Goal: Information Seeking & Learning: Learn about a topic

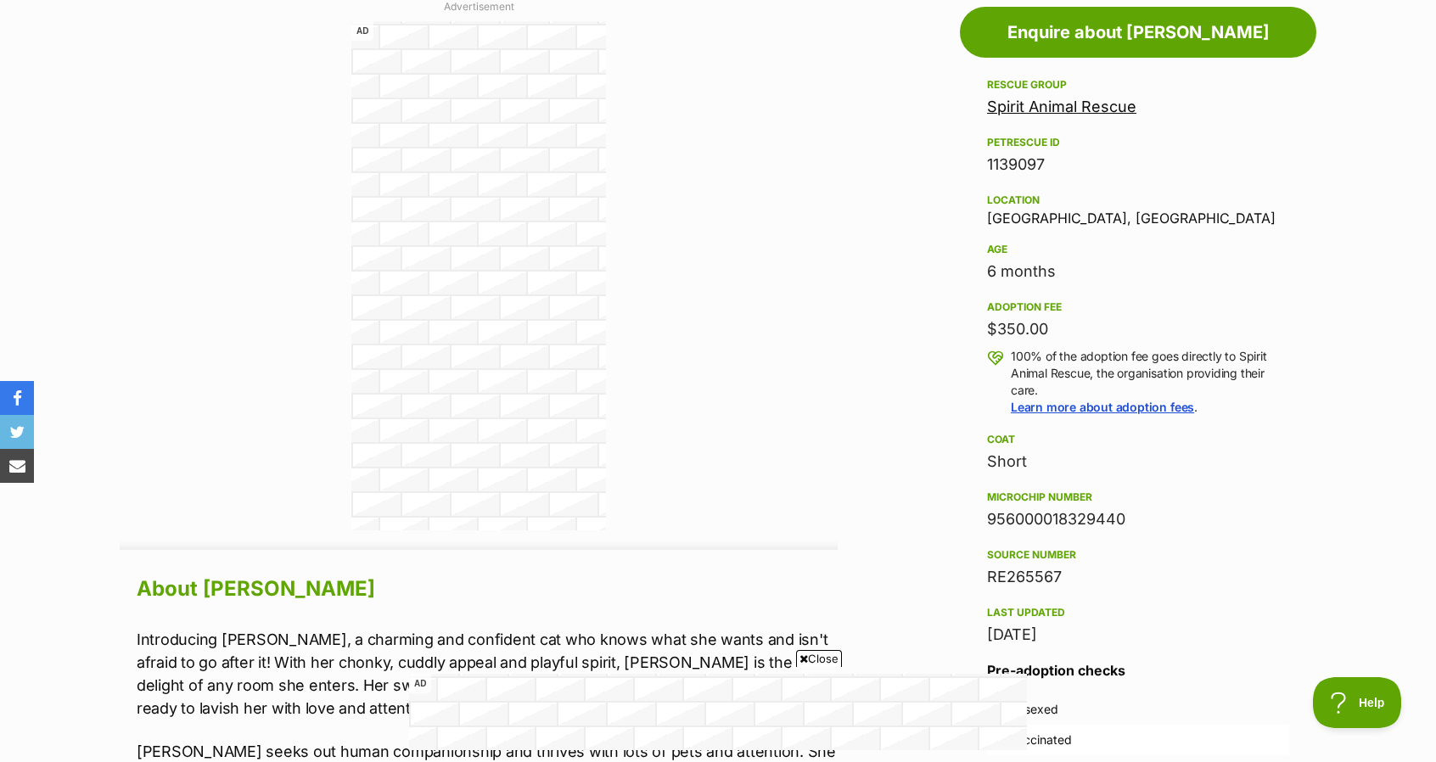
scroll to position [933, 0]
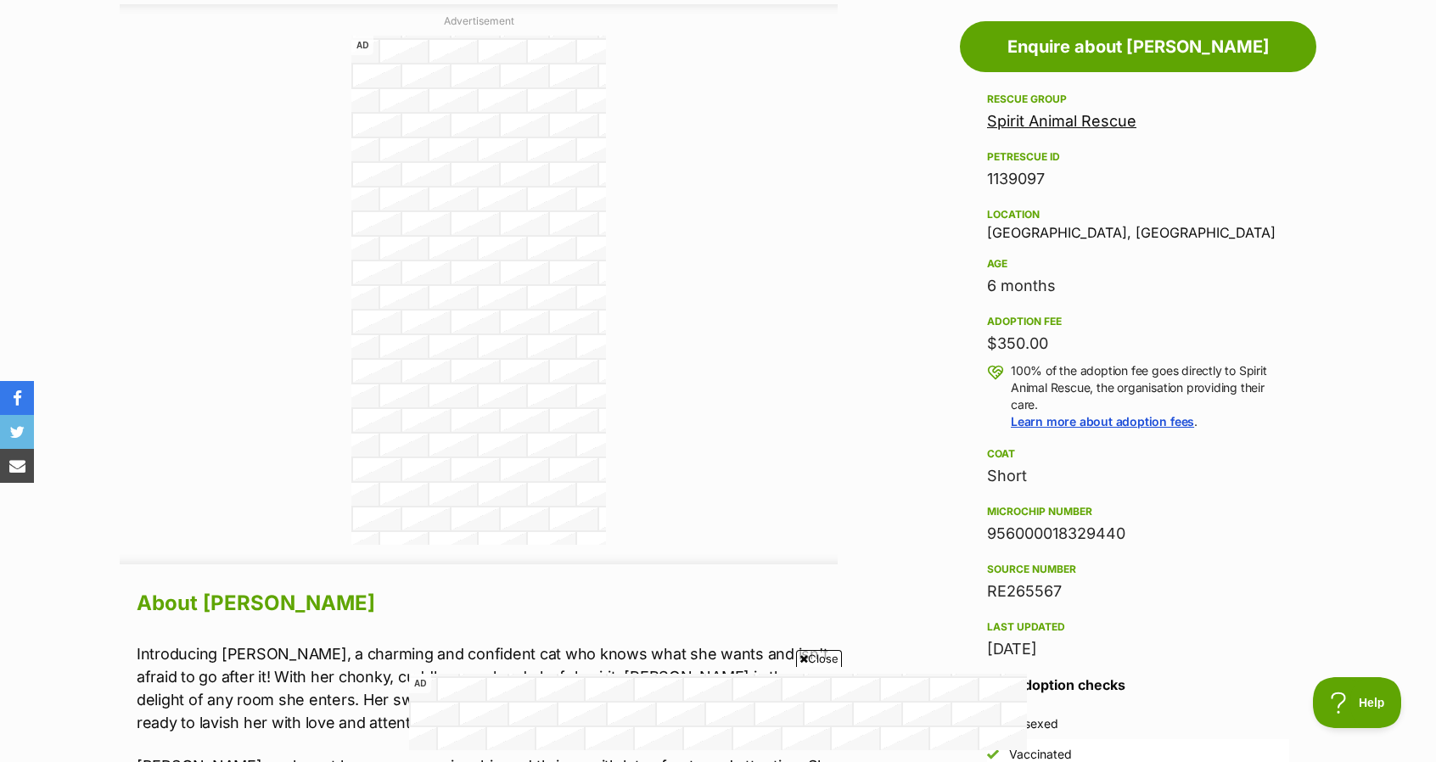
click at [1010, 124] on link "Spirit Animal Rescue" at bounding box center [1061, 121] width 149 height 18
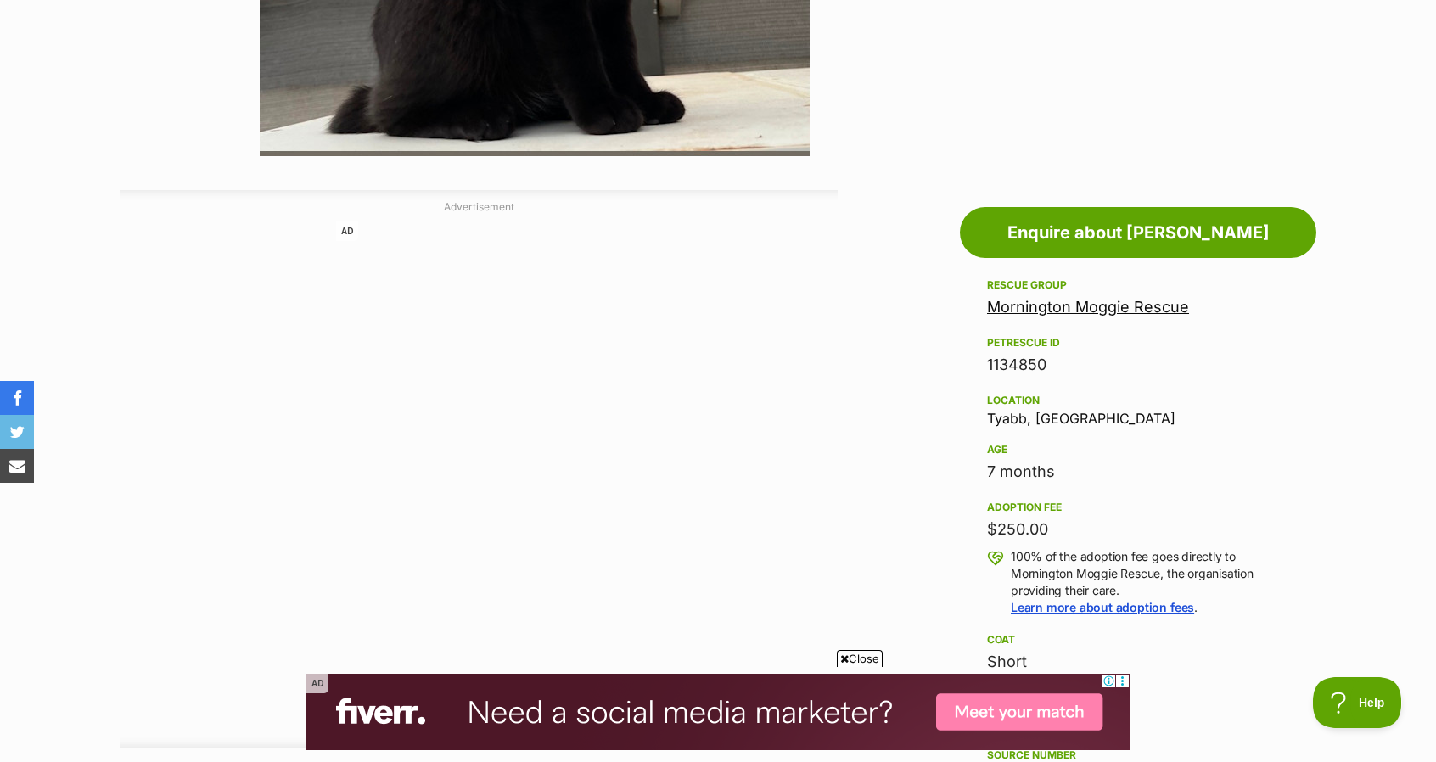
scroll to position [746, 0]
click at [1016, 306] on link "Mornington Moggie Rescue" at bounding box center [1088, 308] width 202 height 18
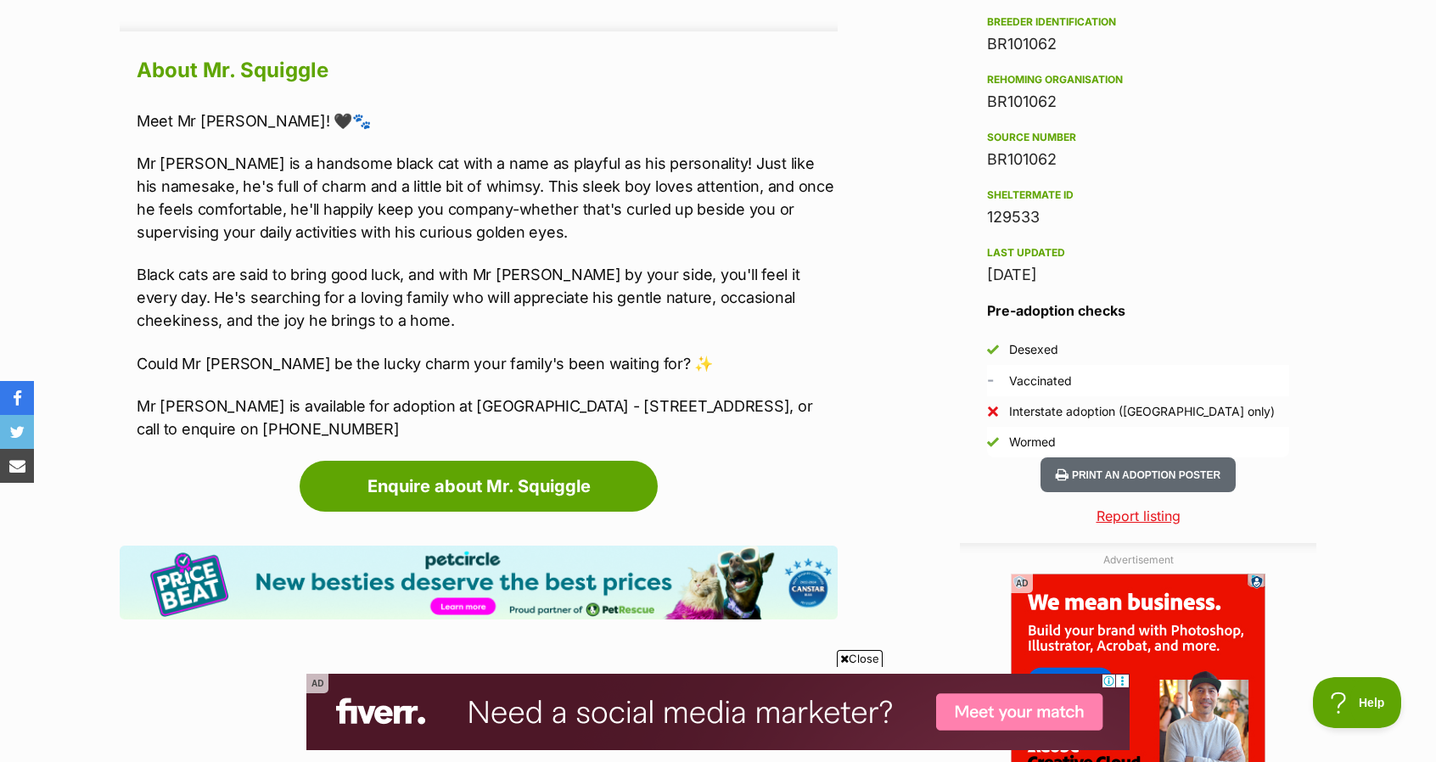
scroll to position [1473, 0]
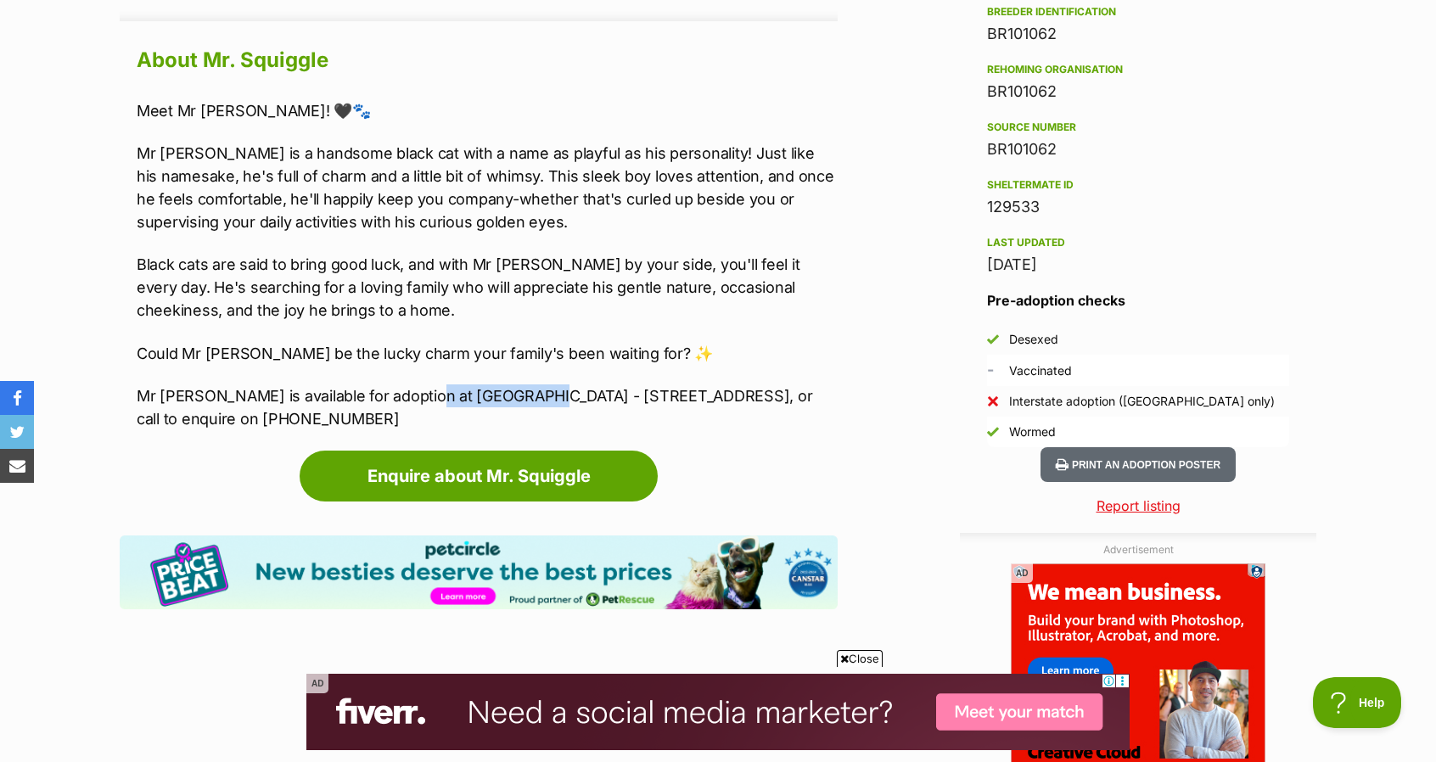
drag, startPoint x: 415, startPoint y: 395, endPoint x: 521, endPoint y: 399, distance: 106.2
click at [521, 399] on p "Mr Squiggle is available for adoption at Petstock Eltham - 1142 Main Rd, Eltham…" at bounding box center [487, 407] width 701 height 46
copy p "Petstock Eltham"
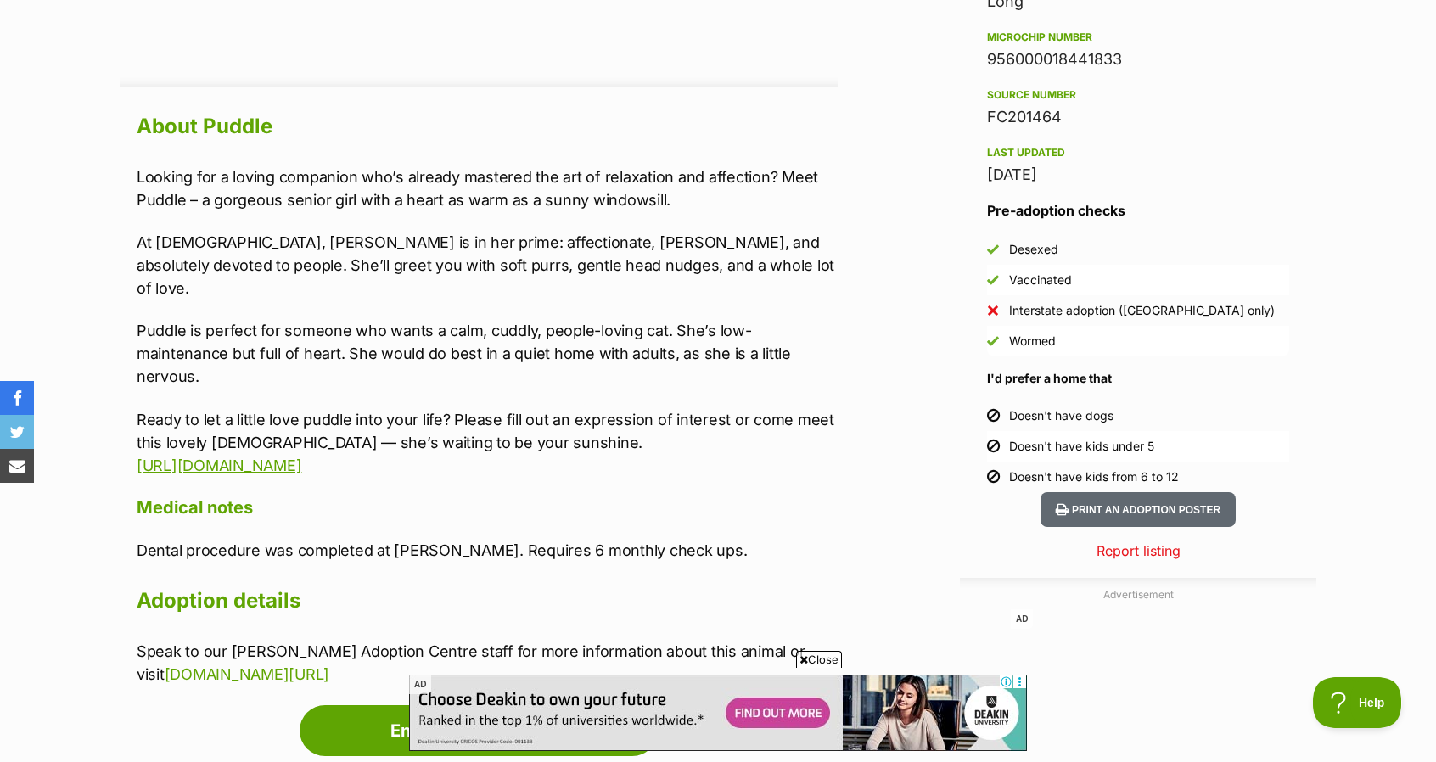
scroll to position [1408, 0]
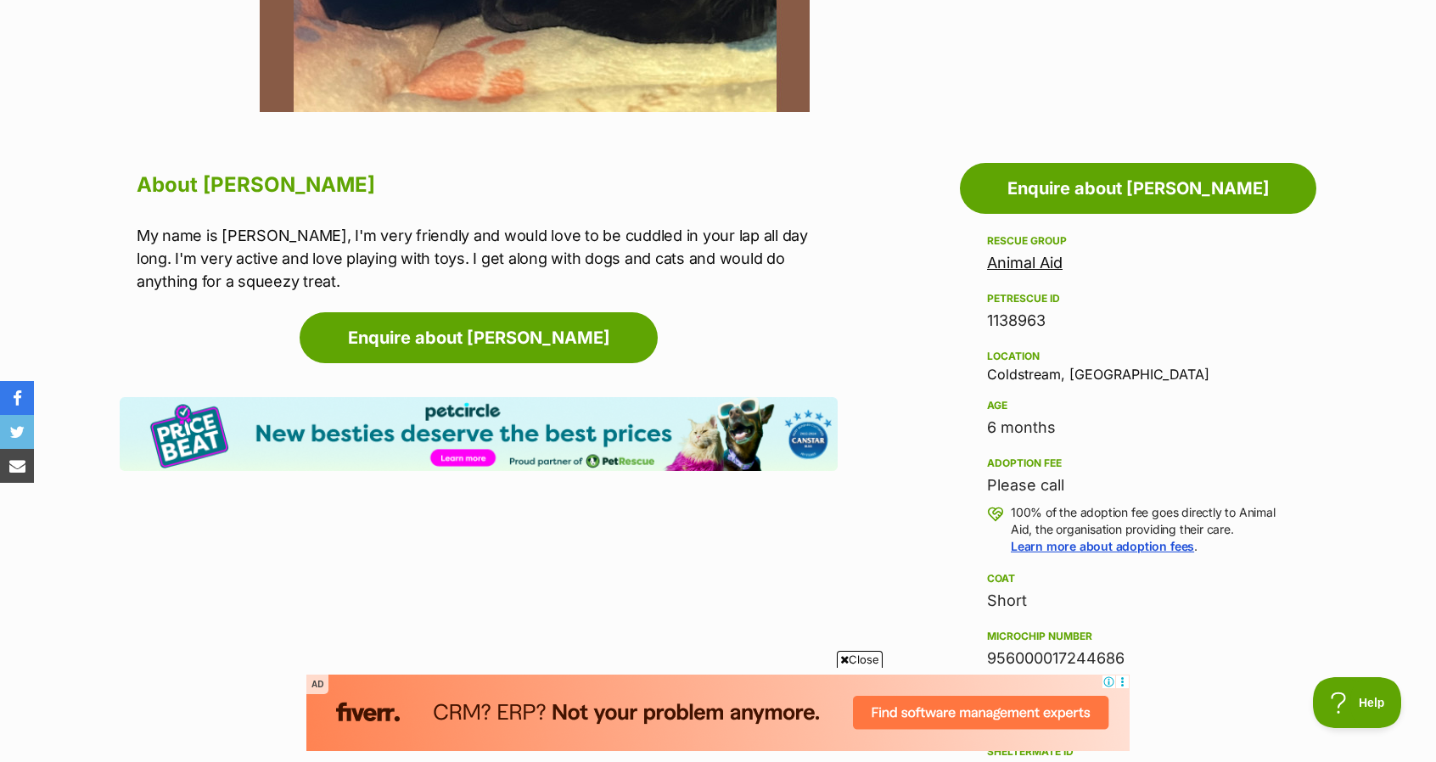
click at [998, 262] on link "Animal Aid" at bounding box center [1025, 263] width 76 height 18
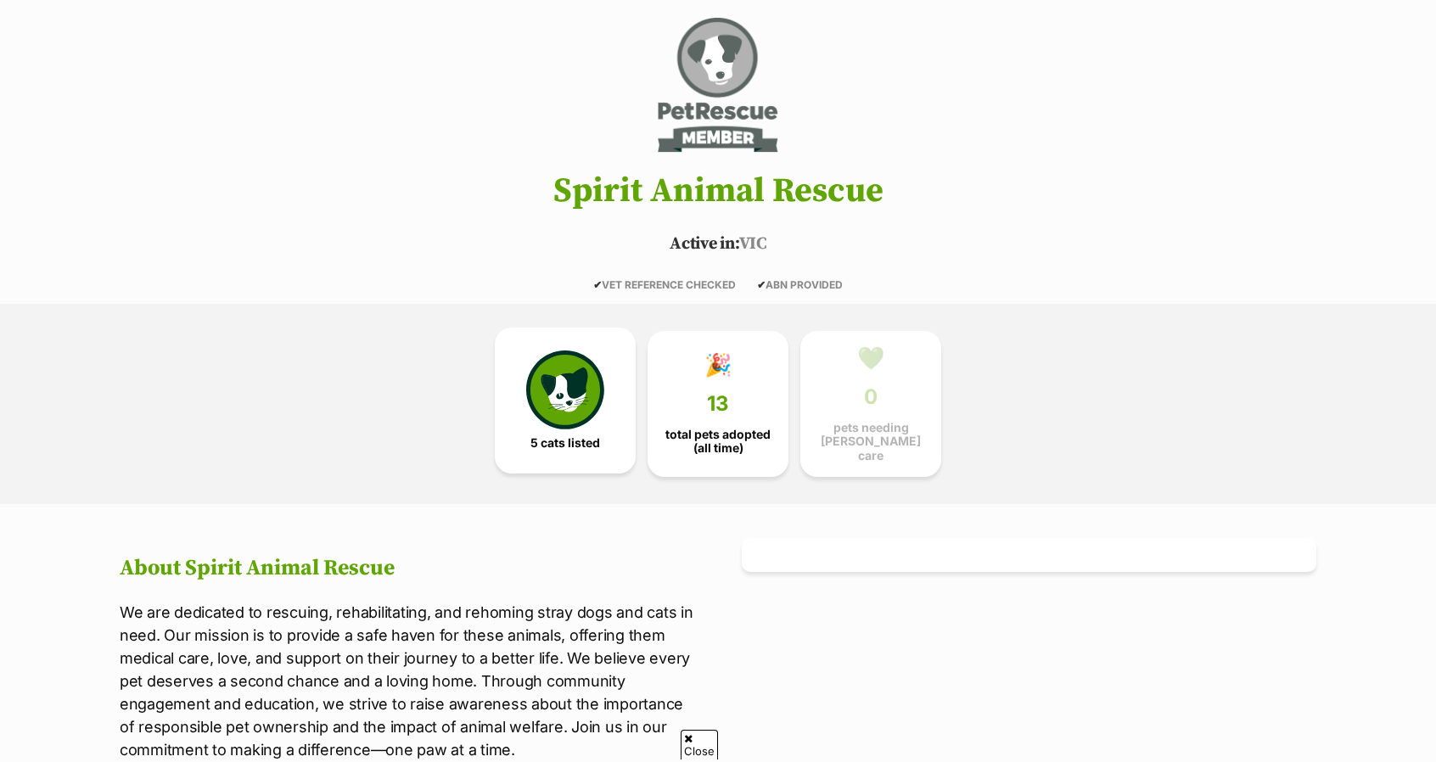
click at [547, 396] on img at bounding box center [565, 389] width 78 height 78
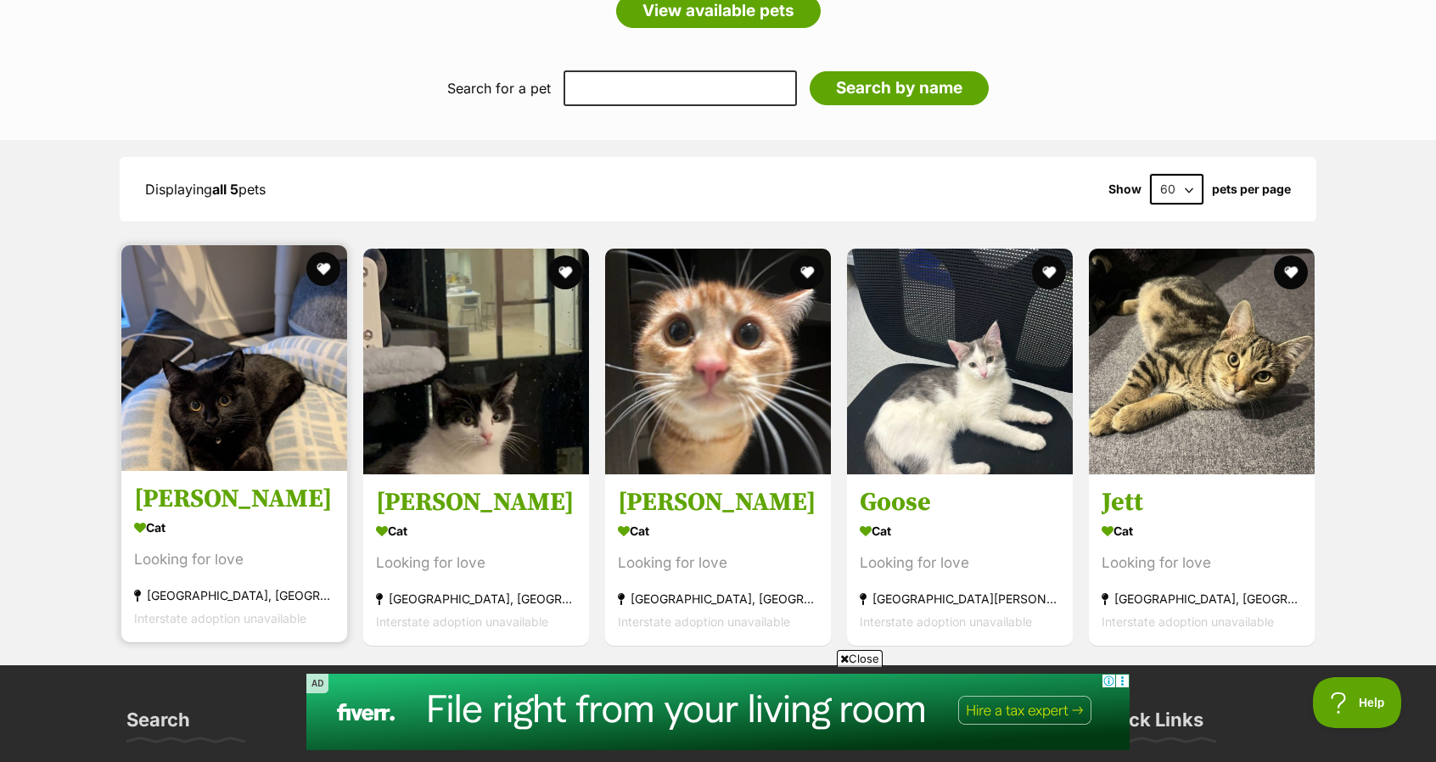
click at [285, 323] on img at bounding box center [234, 358] width 226 height 226
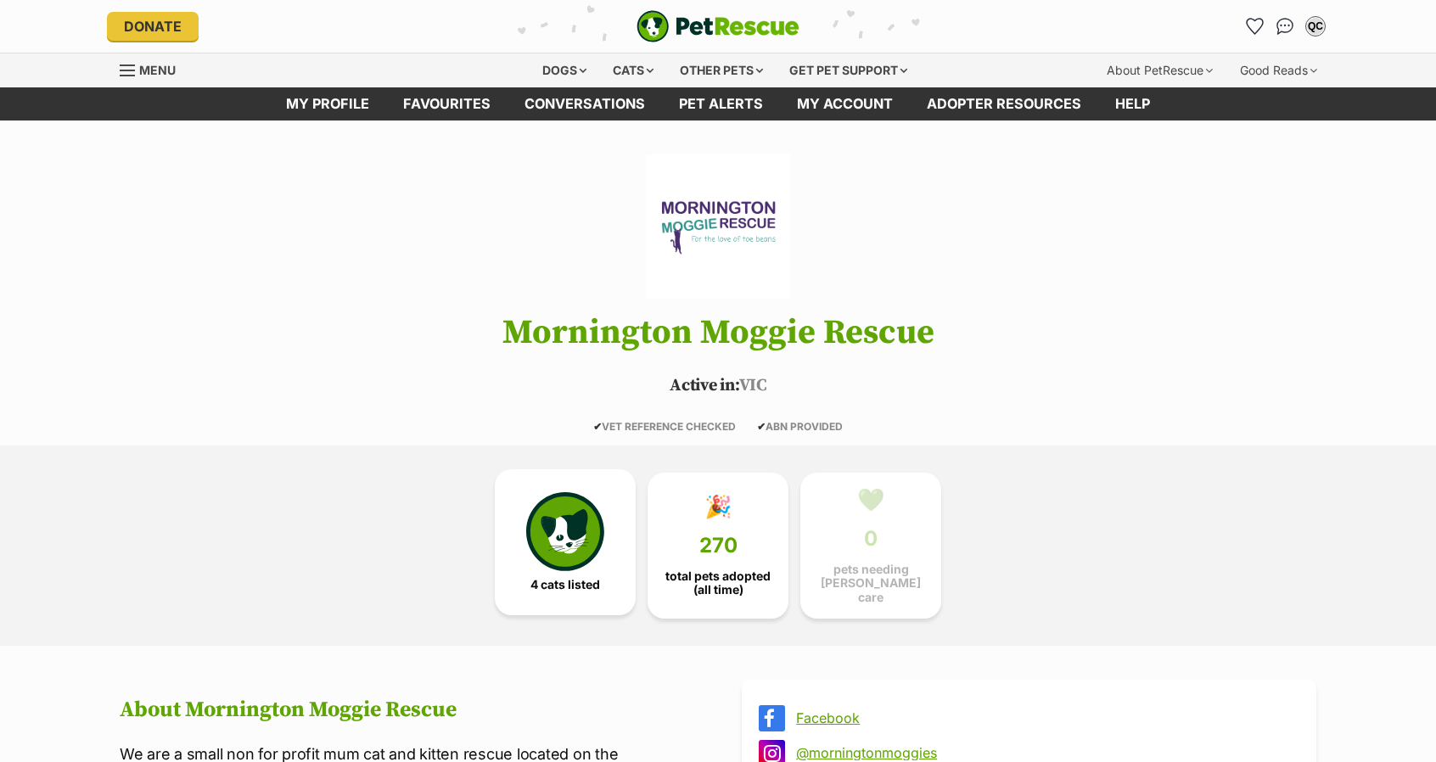
click at [581, 549] on img at bounding box center [565, 531] width 78 height 78
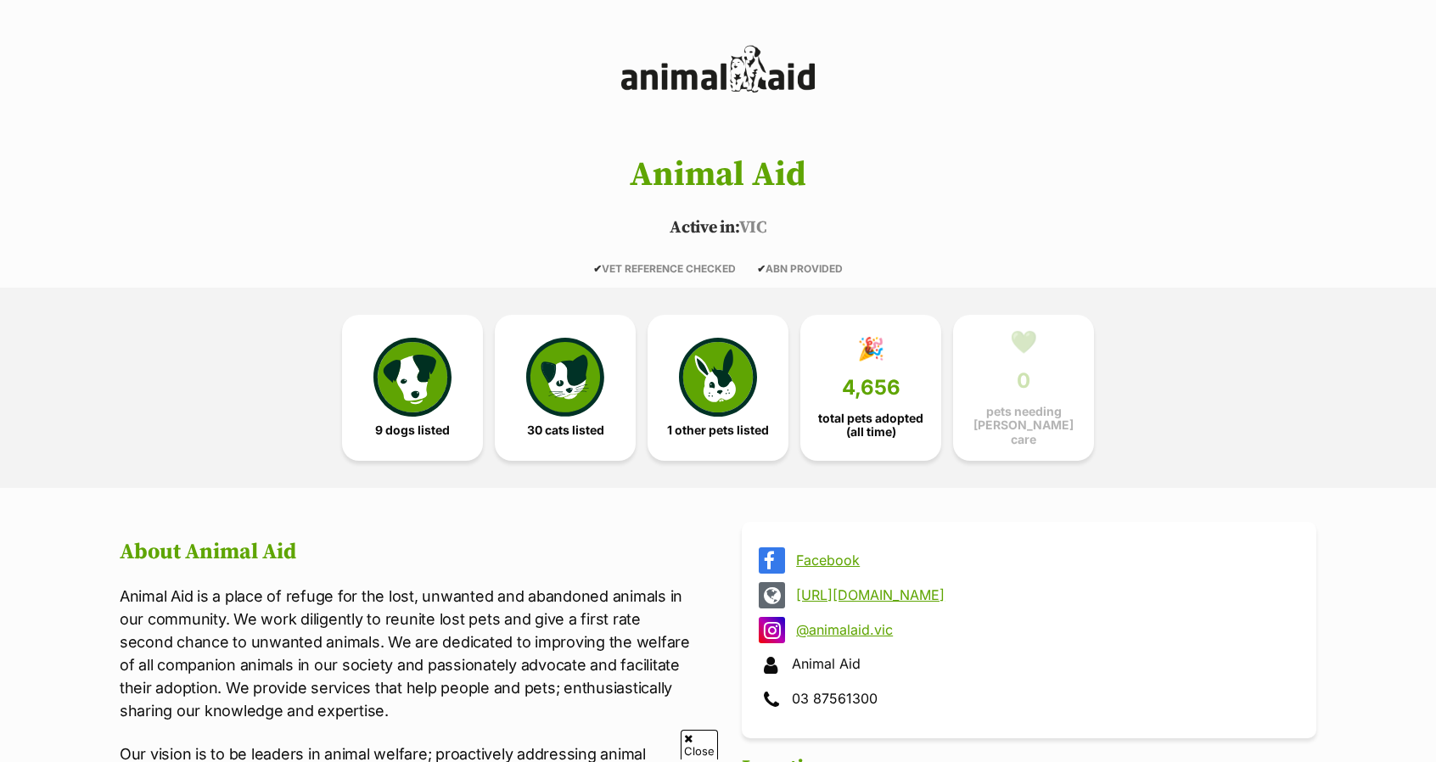
scroll to position [162, 0]
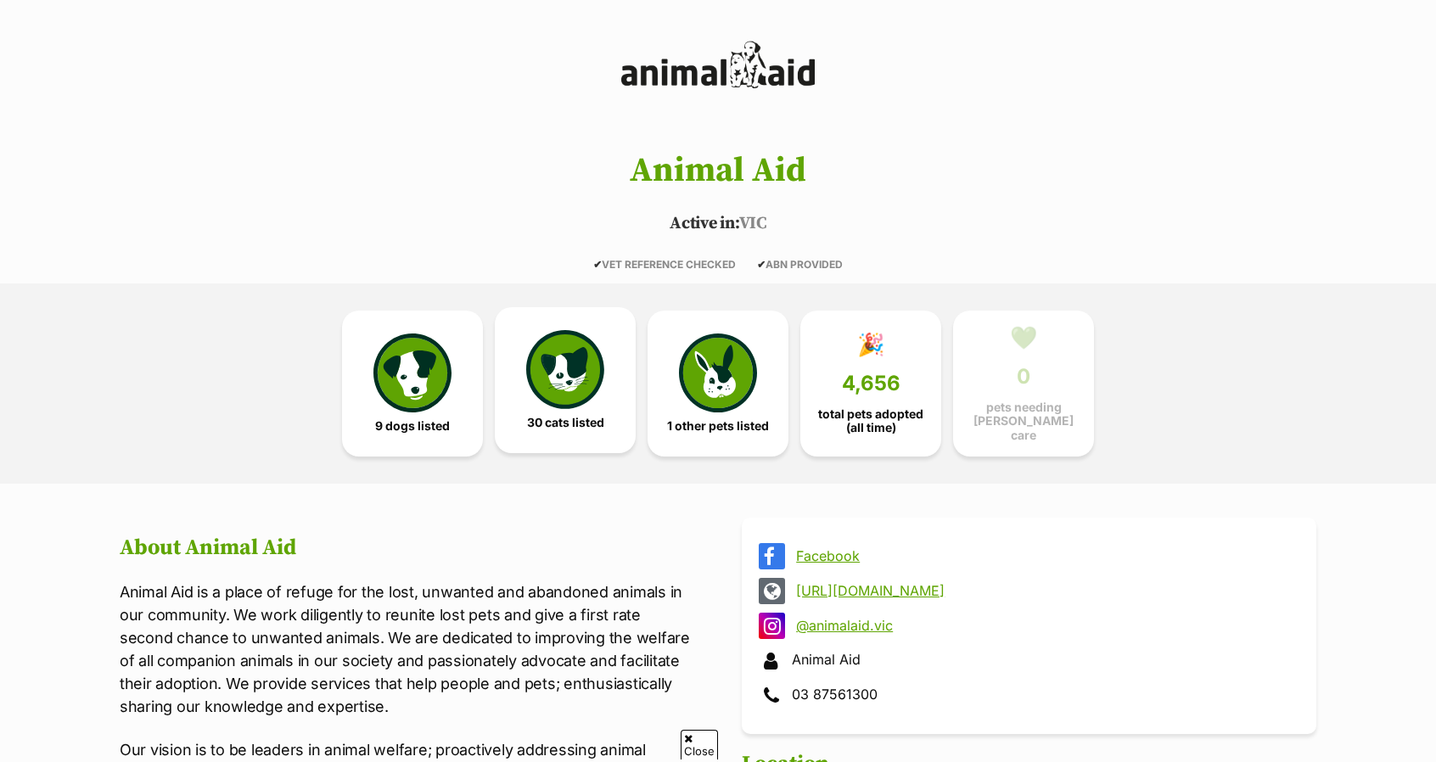
click at [586, 387] on img at bounding box center [565, 369] width 78 height 78
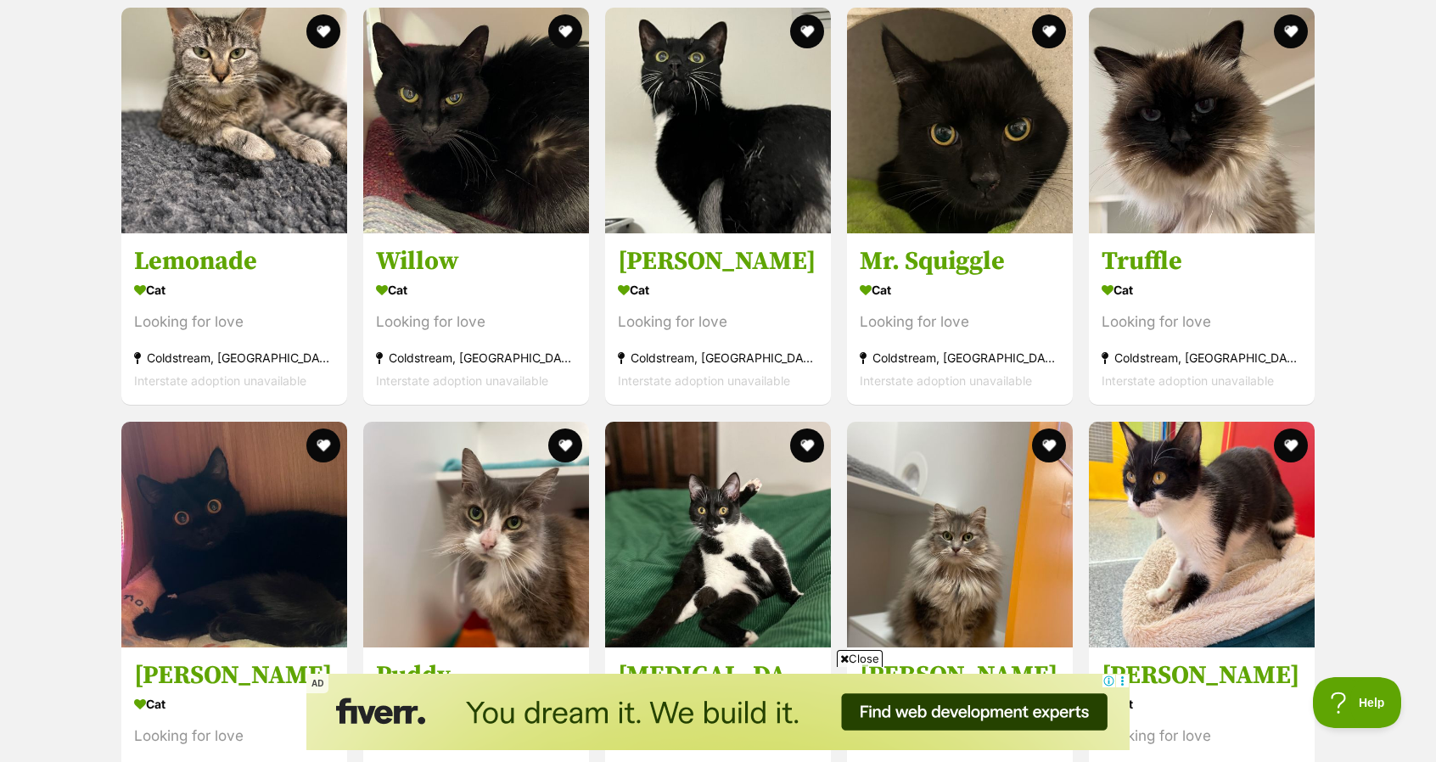
scroll to position [1399, 0]
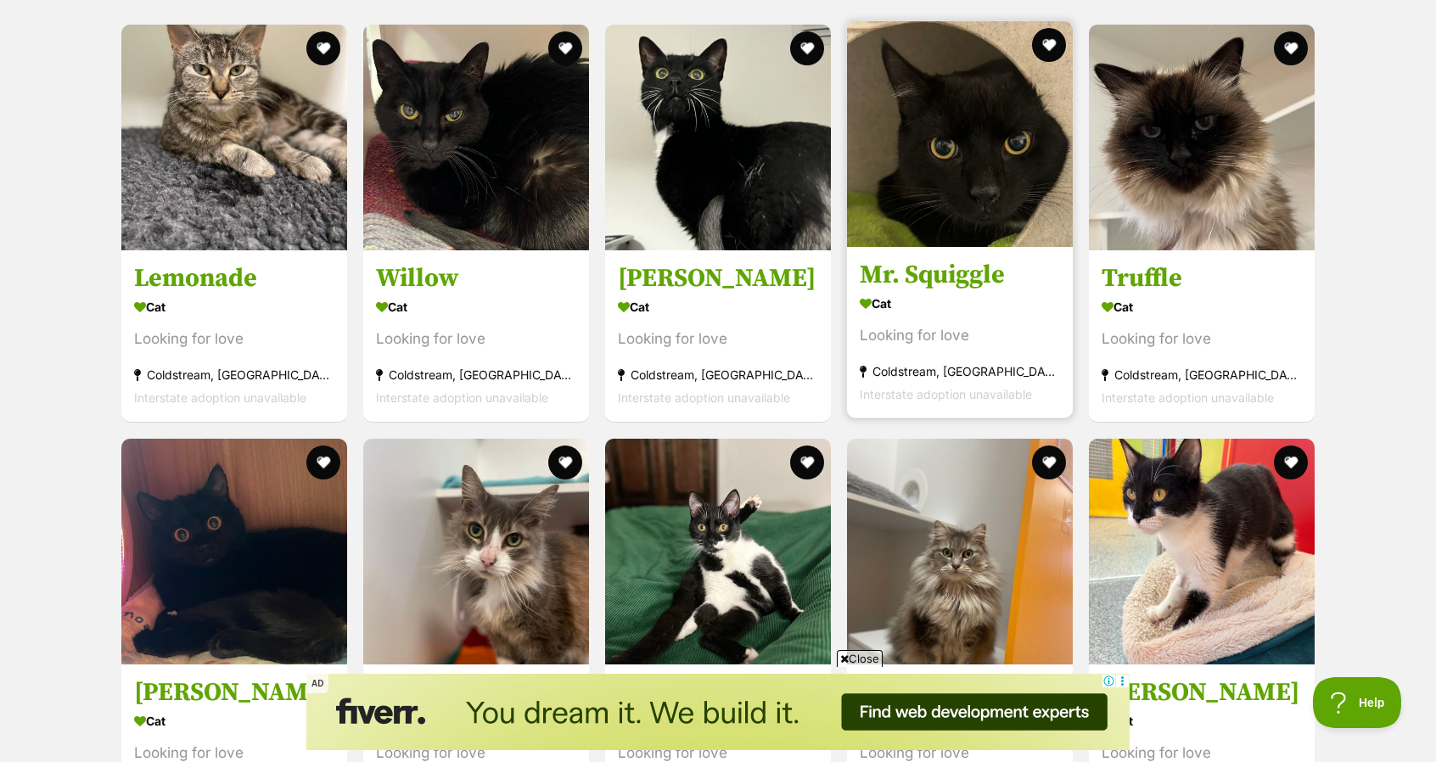
click at [926, 204] on img at bounding box center [960, 134] width 226 height 226
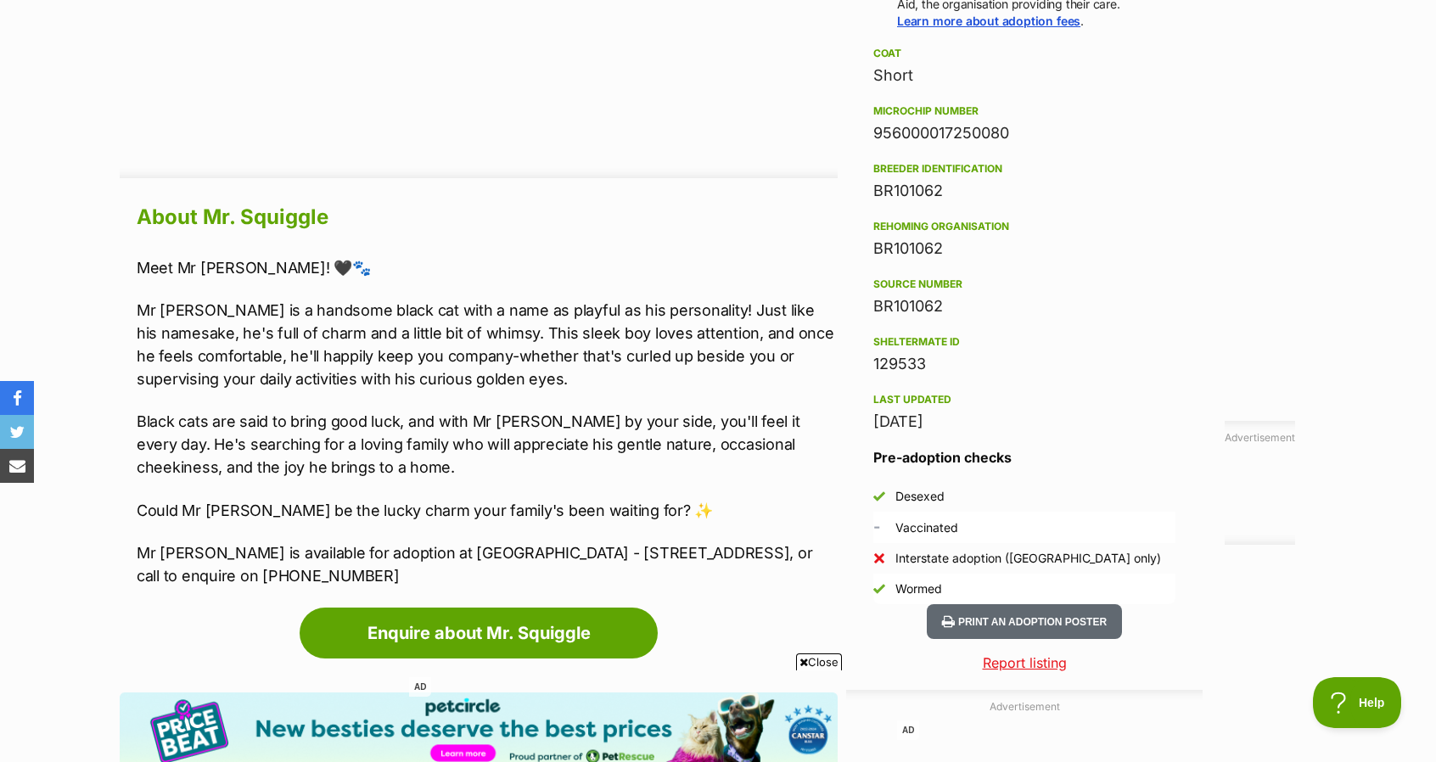
scroll to position [1320, 0]
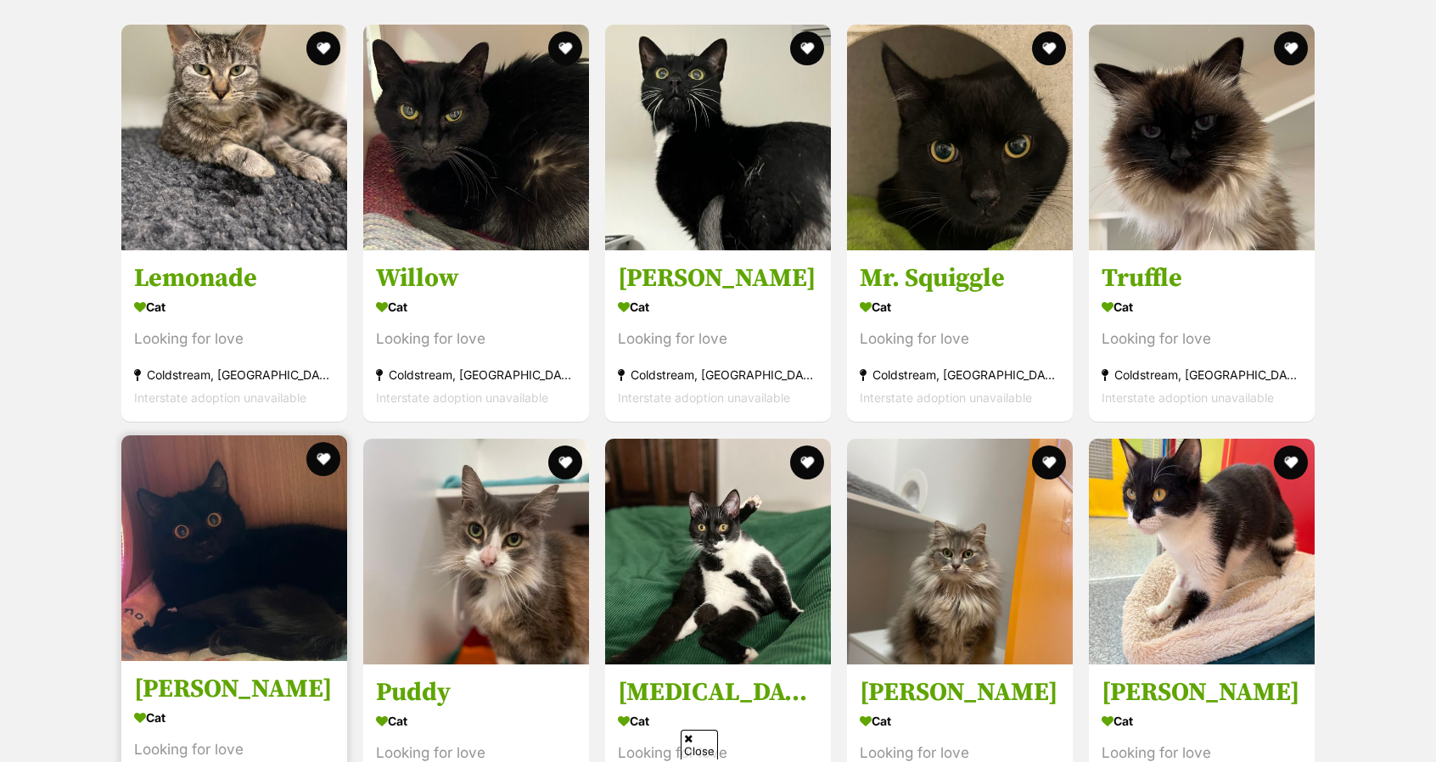
click at [225, 481] on img at bounding box center [234, 548] width 226 height 226
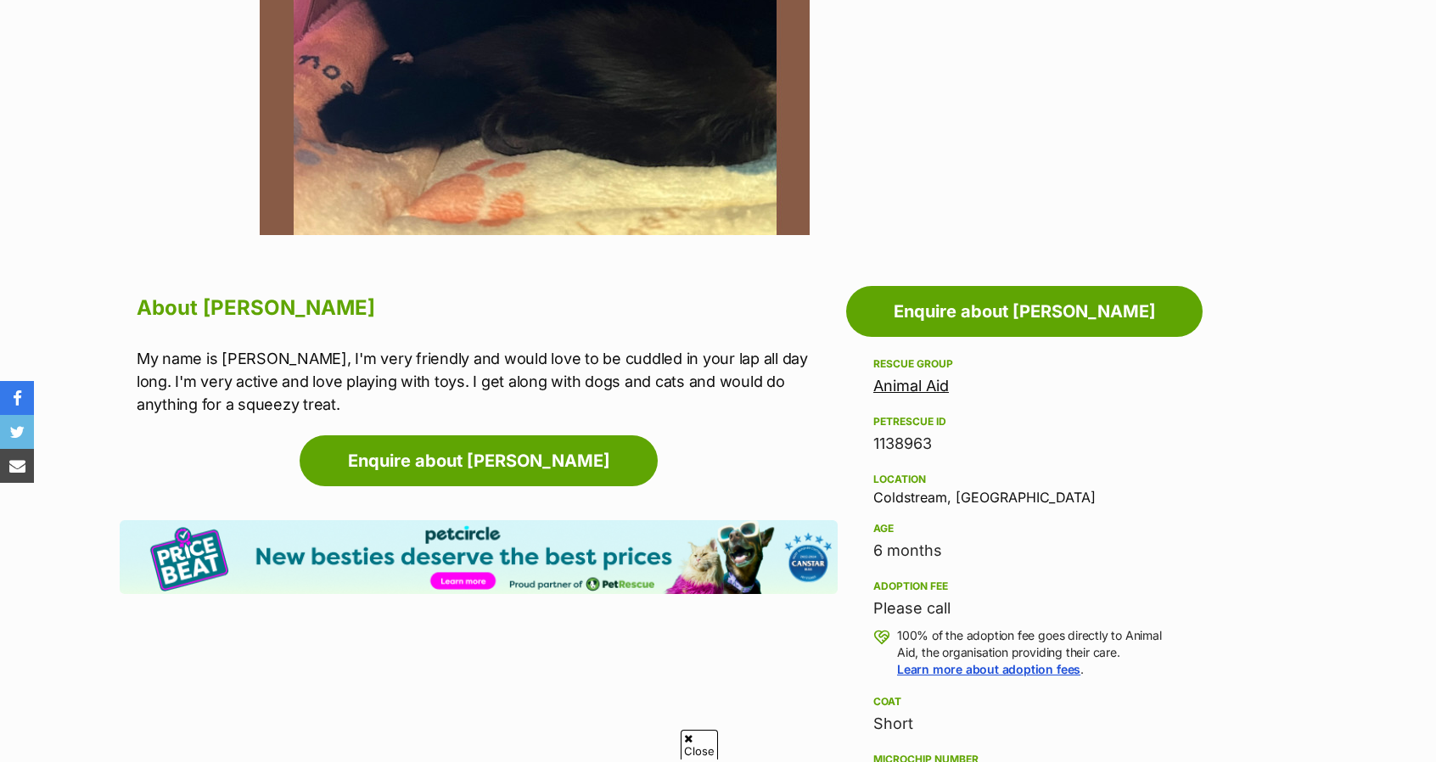
scroll to position [671, 0]
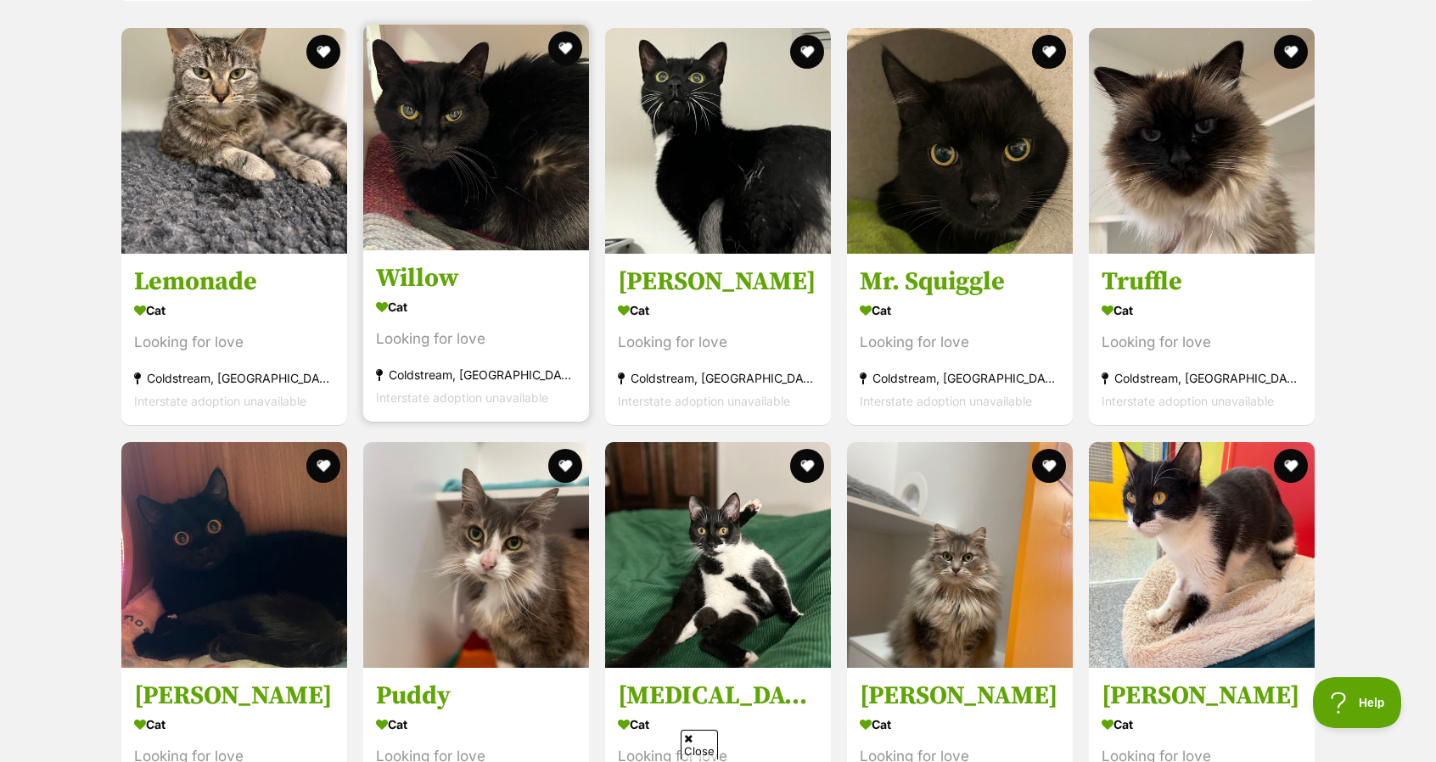
click at [480, 124] on img at bounding box center [476, 138] width 226 height 226
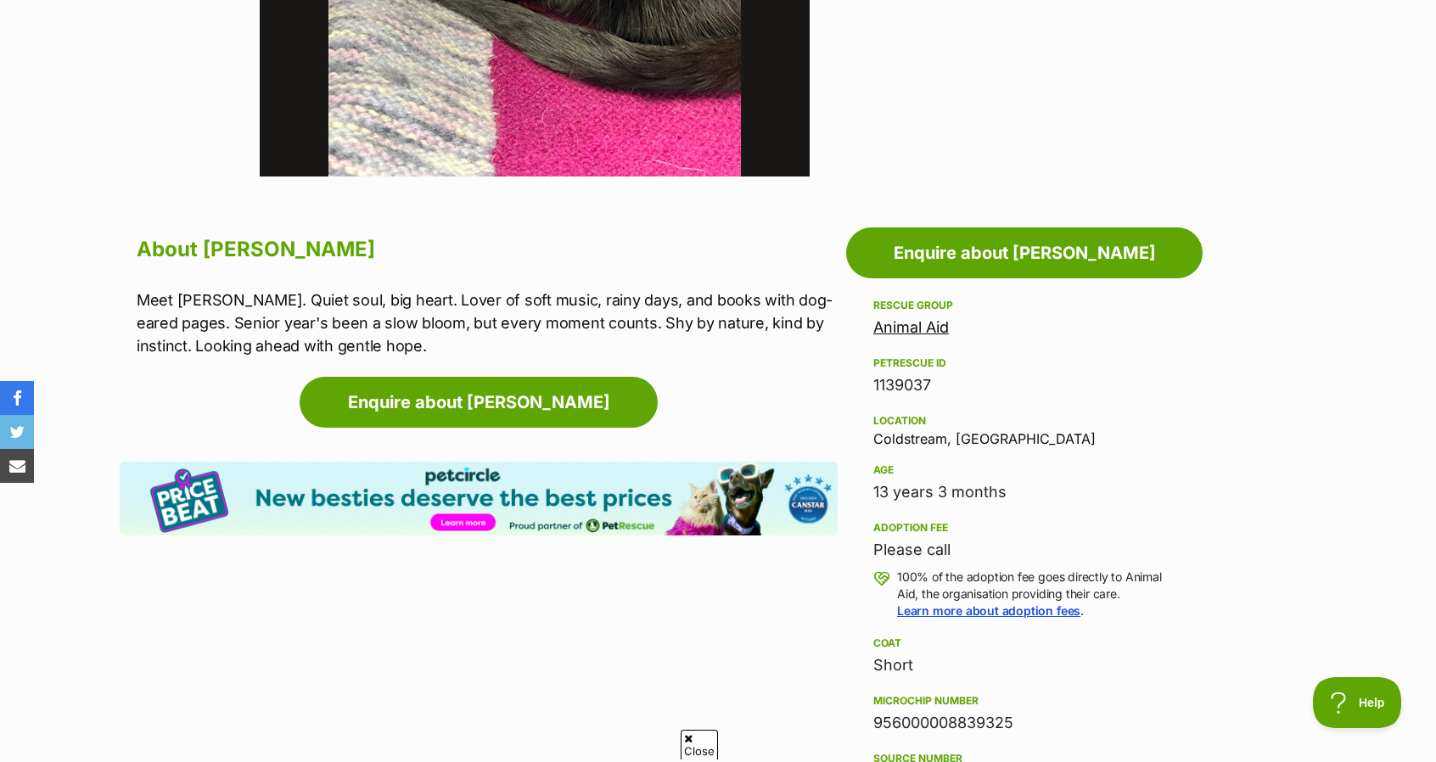
scroll to position [729, 0]
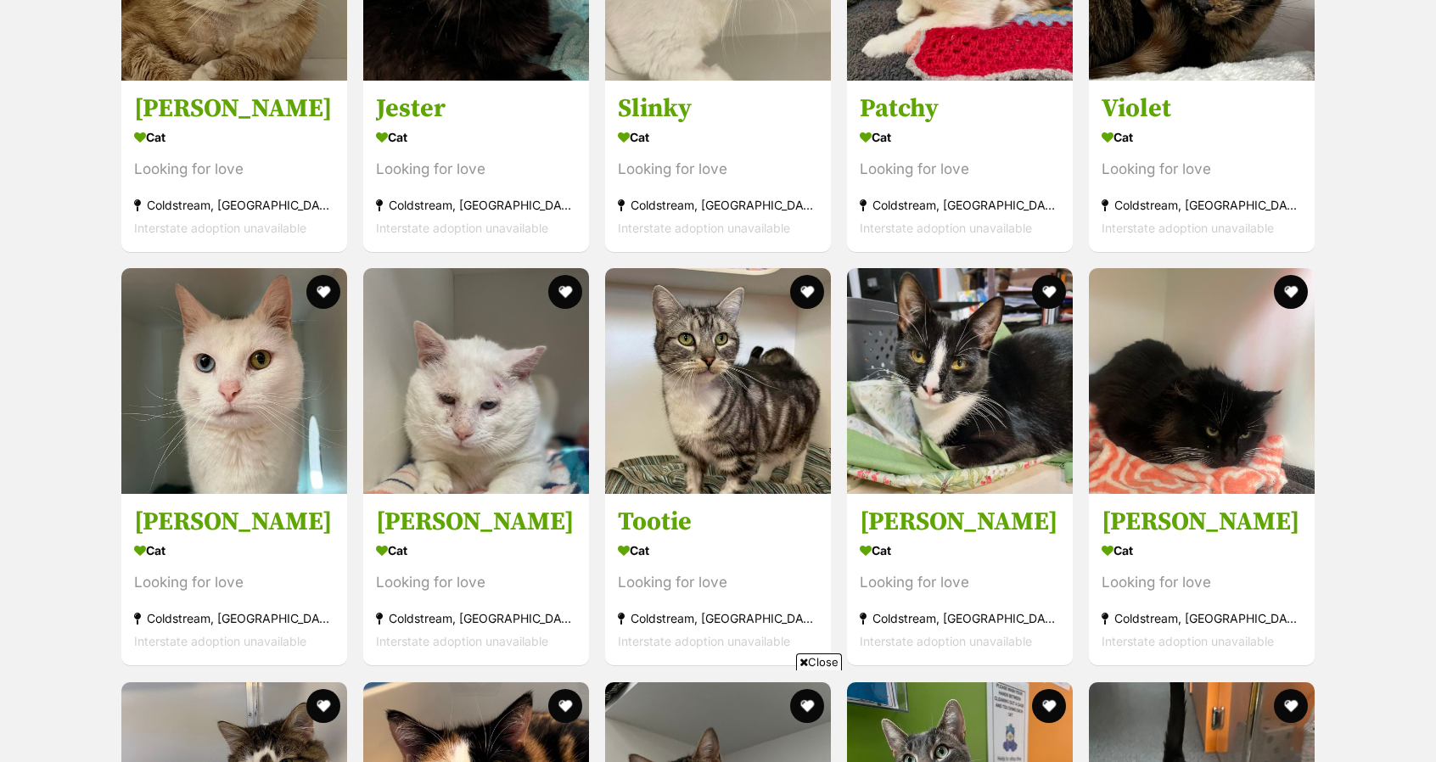
scroll to position [2400, 0]
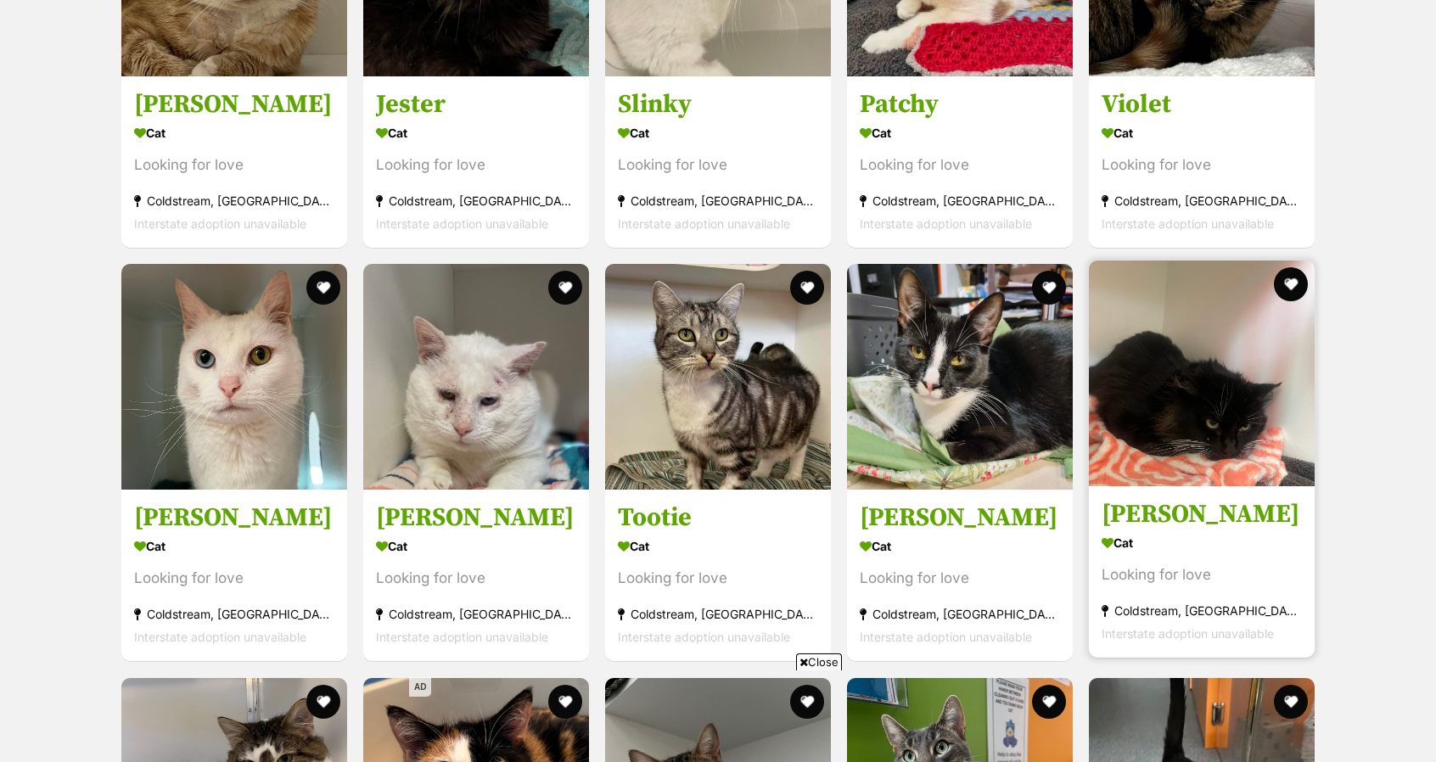
click at [1169, 383] on img at bounding box center [1202, 374] width 226 height 226
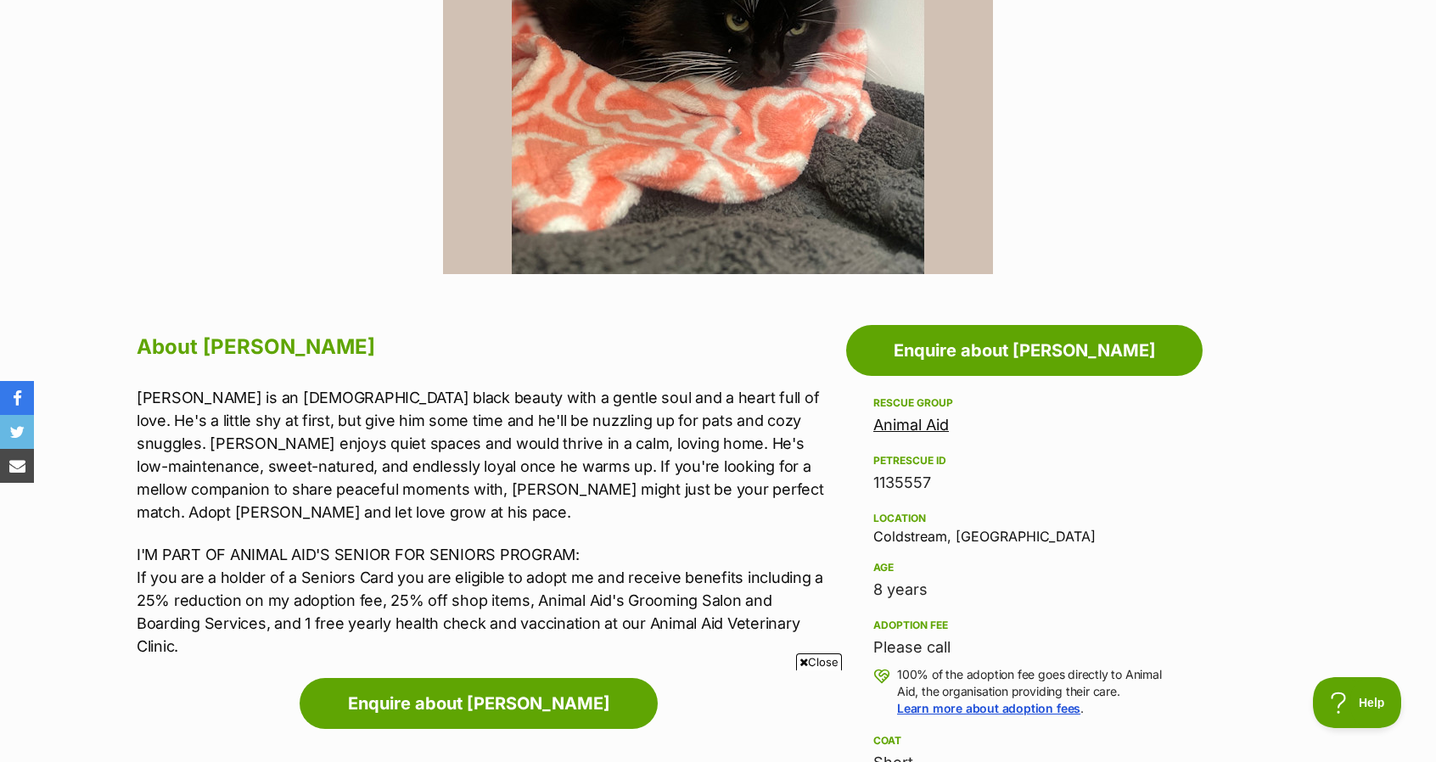
scroll to position [1186, 0]
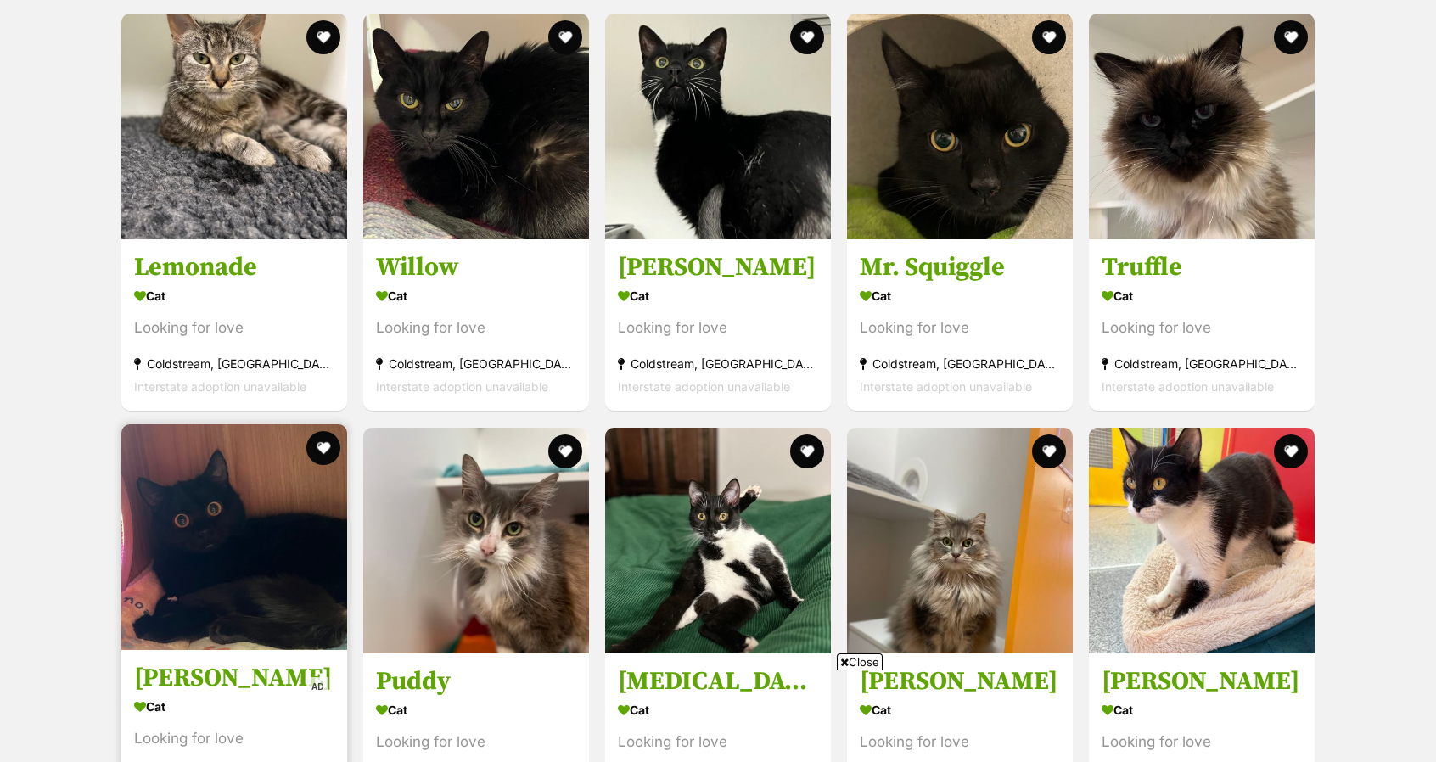
scroll to position [1409, 0]
click at [171, 483] on img at bounding box center [234, 538] width 226 height 226
